Goal: Information Seeking & Learning: Learn about a topic

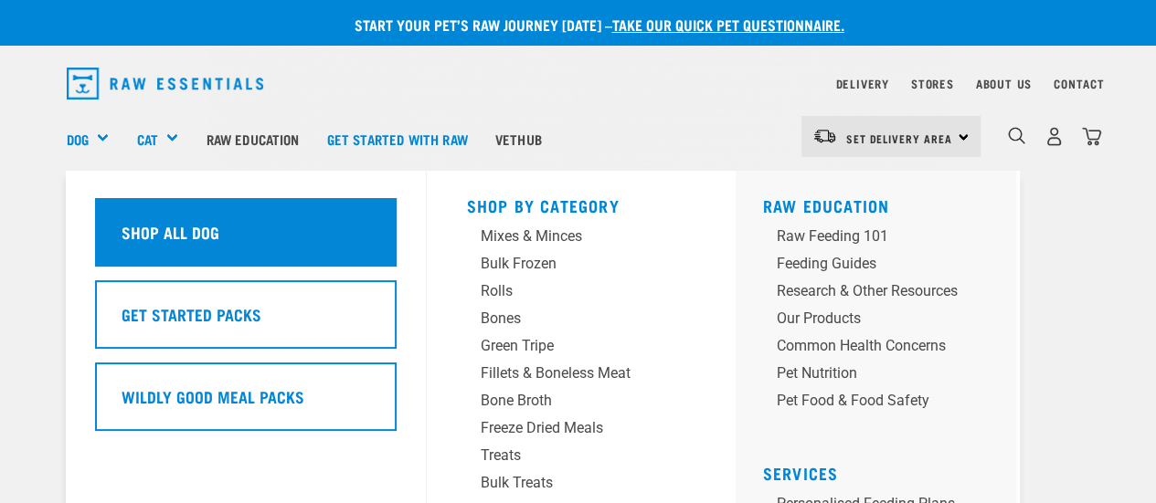
click at [142, 239] on h5 "Shop All Dog" at bounding box center [171, 232] width 98 height 24
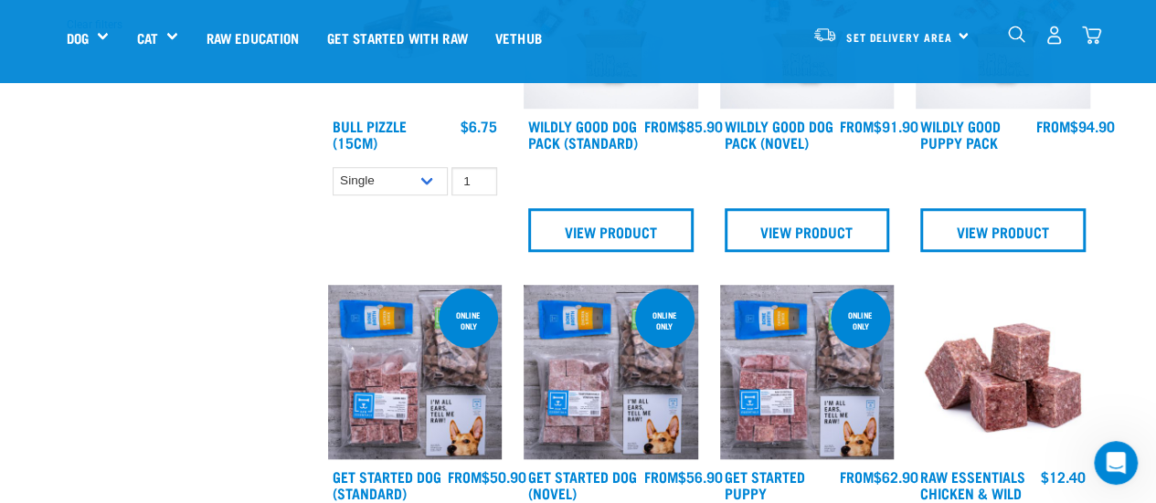
scroll to position [731, 0]
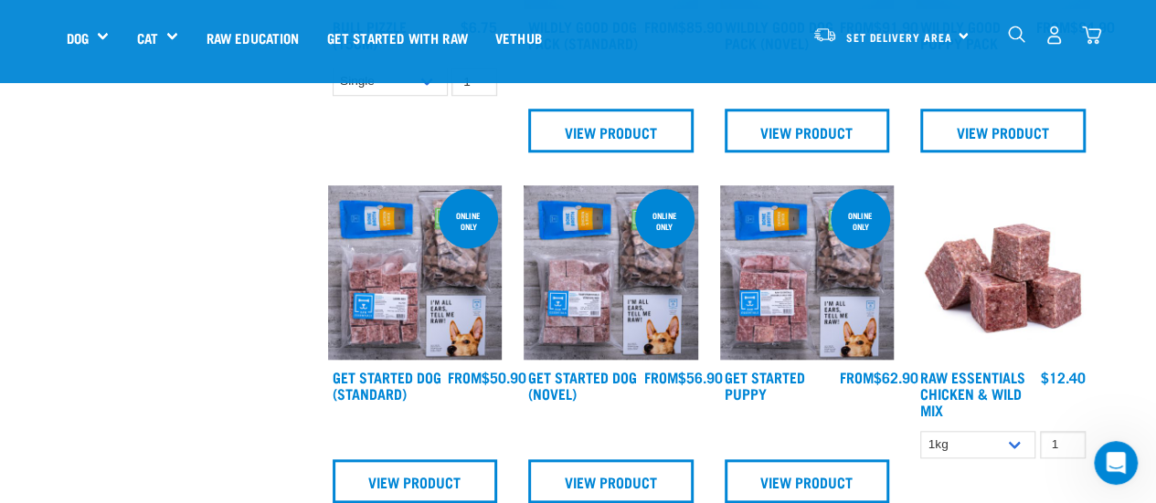
click at [422, 293] on img at bounding box center [415, 272] width 175 height 175
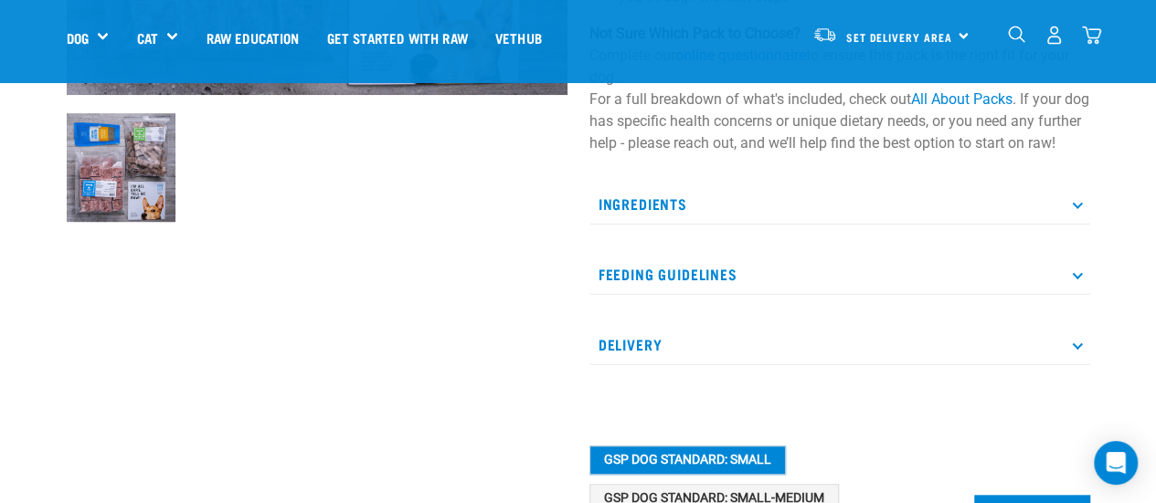
scroll to position [640, 0]
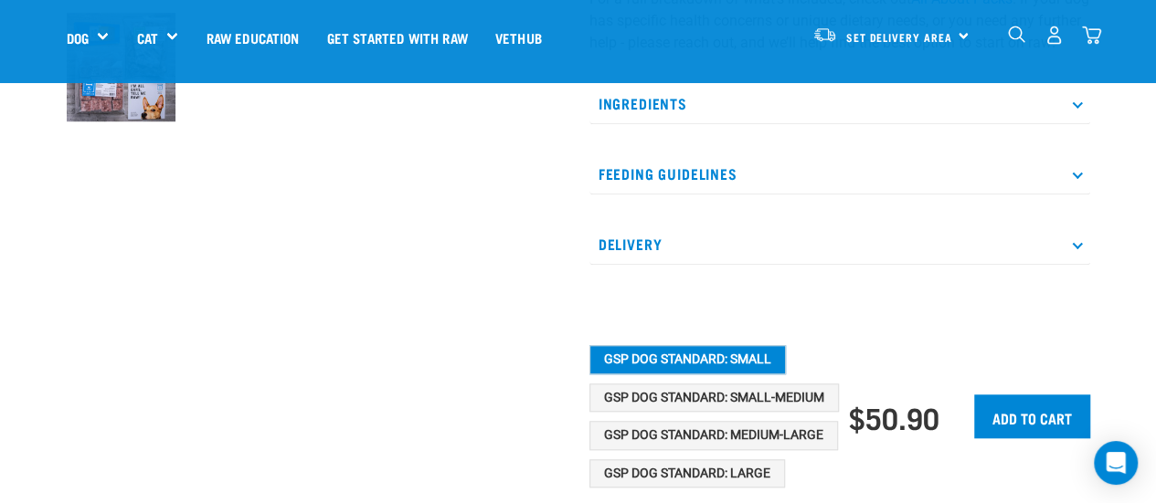
click at [1082, 182] on p "Feeding Guidelines" at bounding box center [839, 173] width 501 height 41
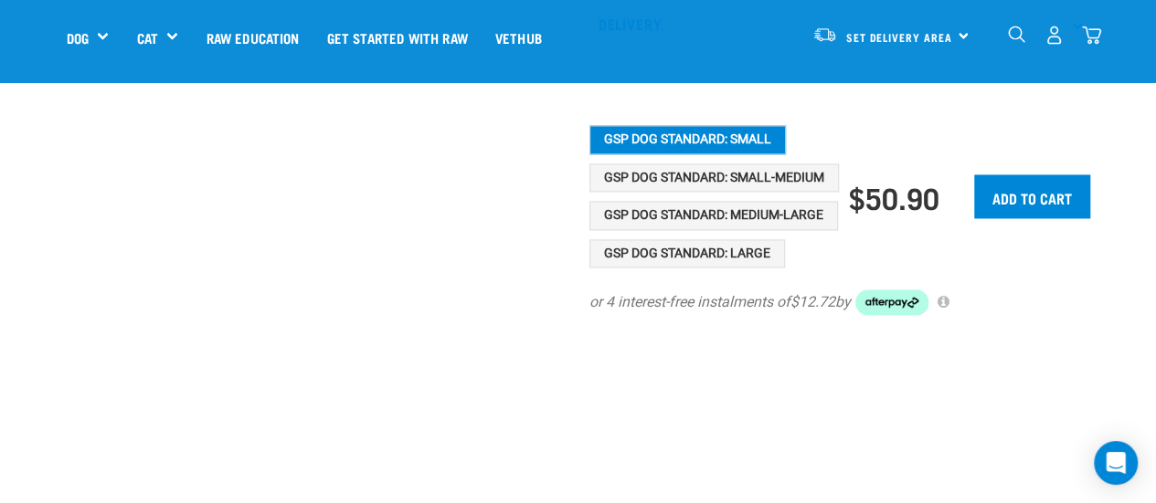
scroll to position [1188, 0]
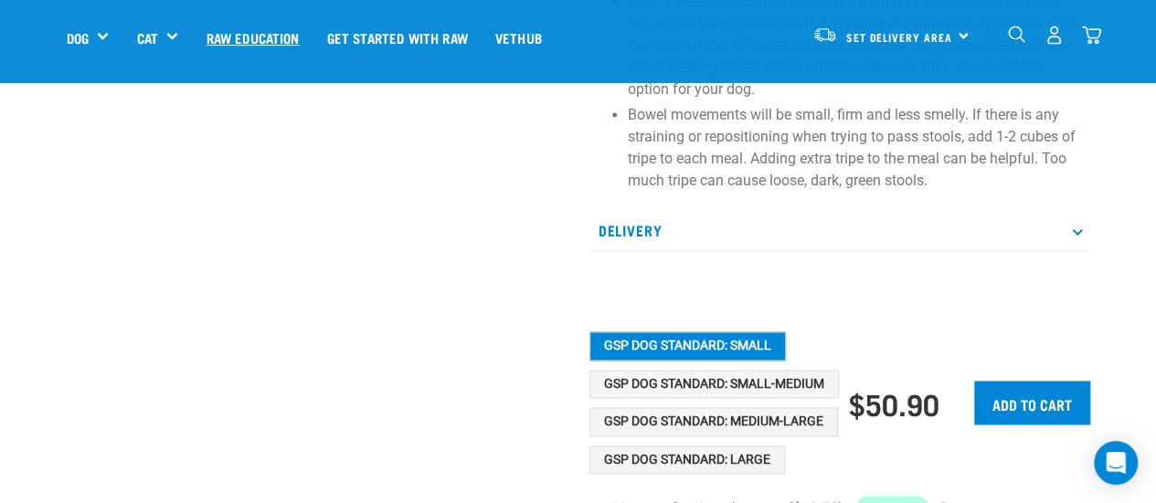
click at [276, 37] on link "Raw Education" at bounding box center [252, 37] width 121 height 73
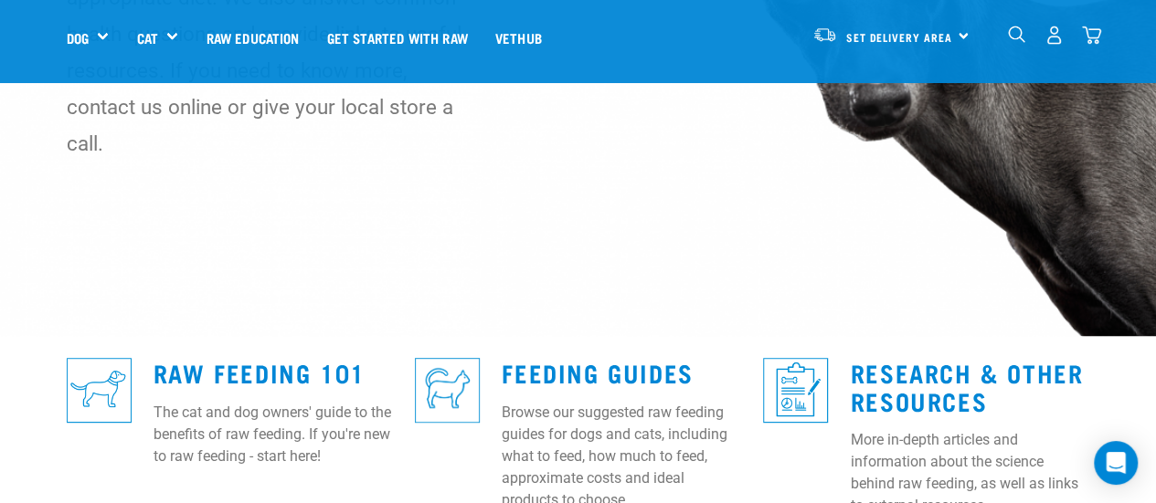
scroll to position [365, 0]
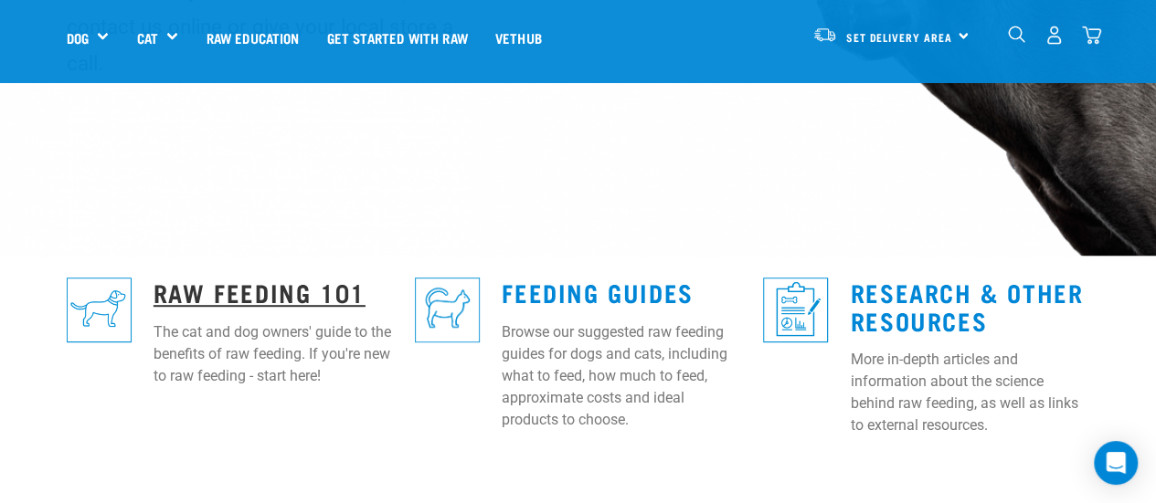
click at [307, 285] on link "Raw Feeding 101" at bounding box center [259, 292] width 212 height 14
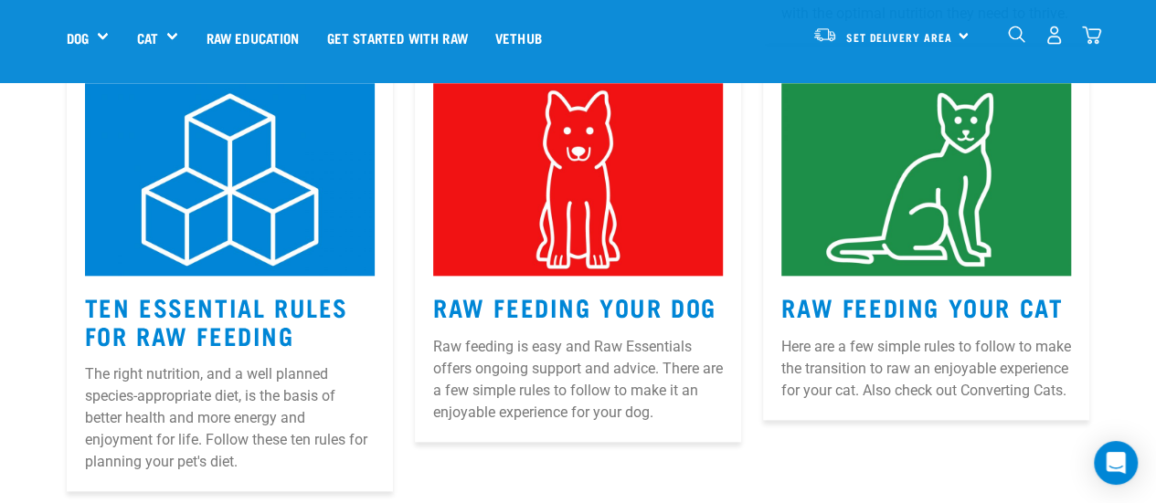
scroll to position [914, 0]
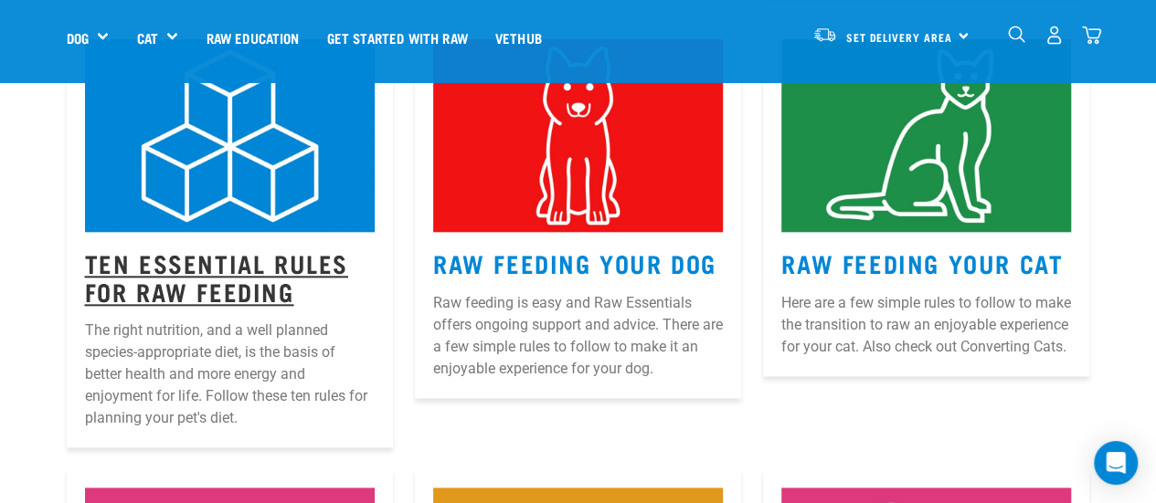
click at [268, 256] on link "Ten Essential Rules for Raw Feeding" at bounding box center [216, 277] width 263 height 42
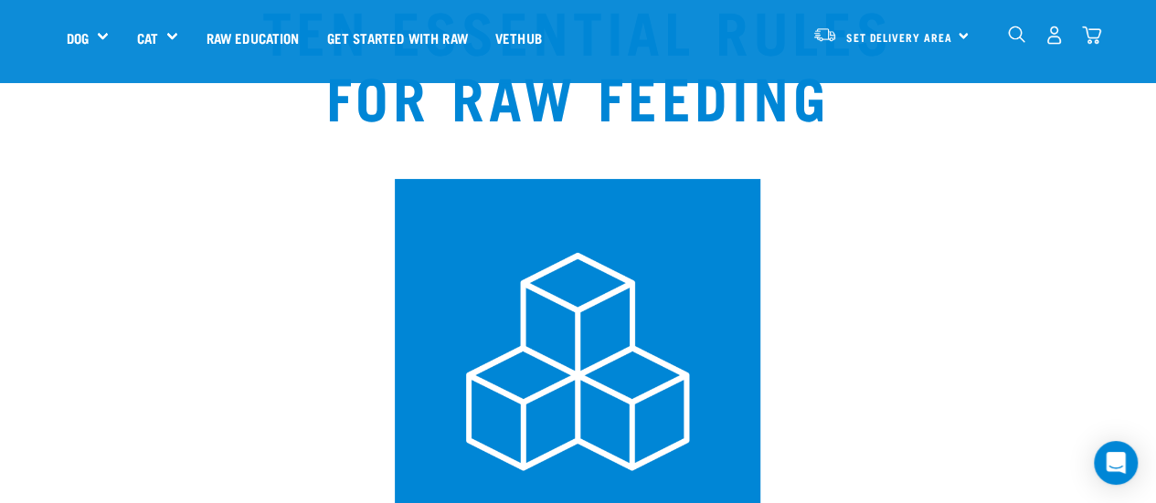
scroll to position [91, 0]
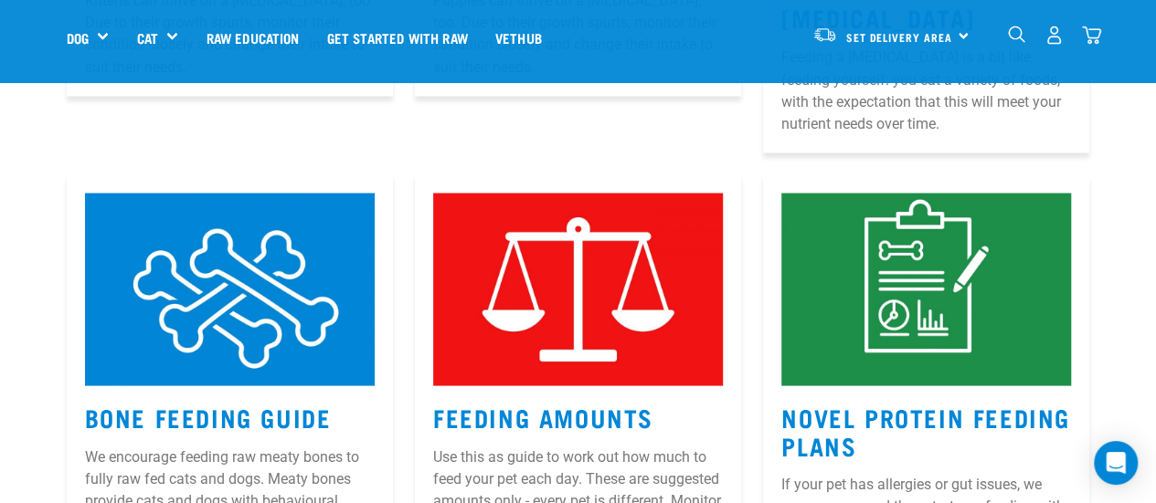
scroll to position [1694, 0]
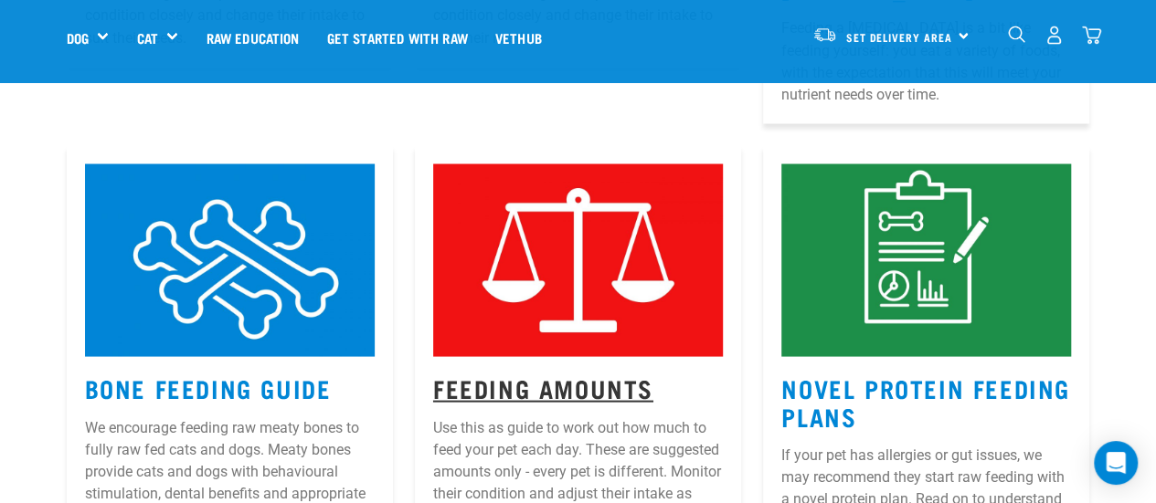
click at [619, 380] on link "Feeding Amounts" at bounding box center [543, 387] width 220 height 14
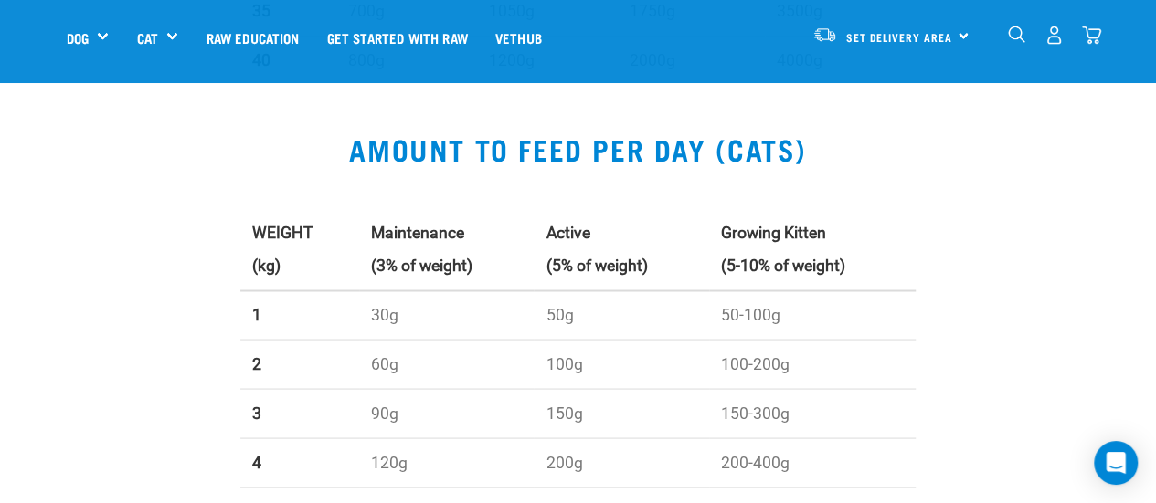
scroll to position [1645, 0]
